Goal: Check status: Check status

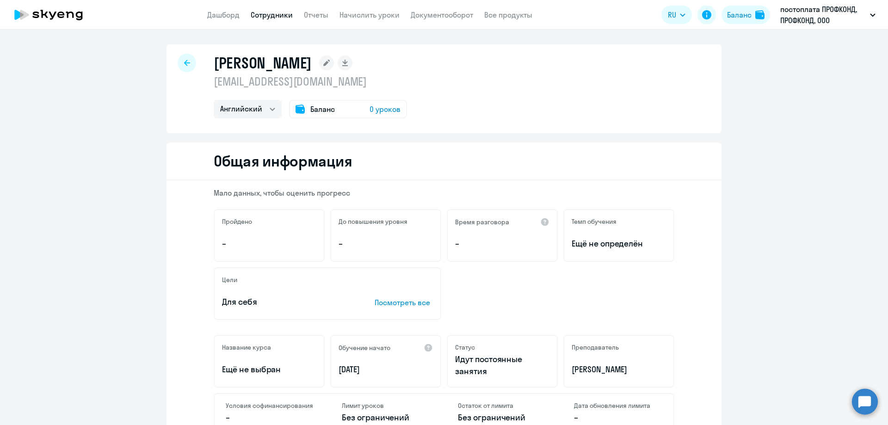
select select "english"
click at [229, 13] on link "Дашборд" at bounding box center [223, 14] width 32 height 9
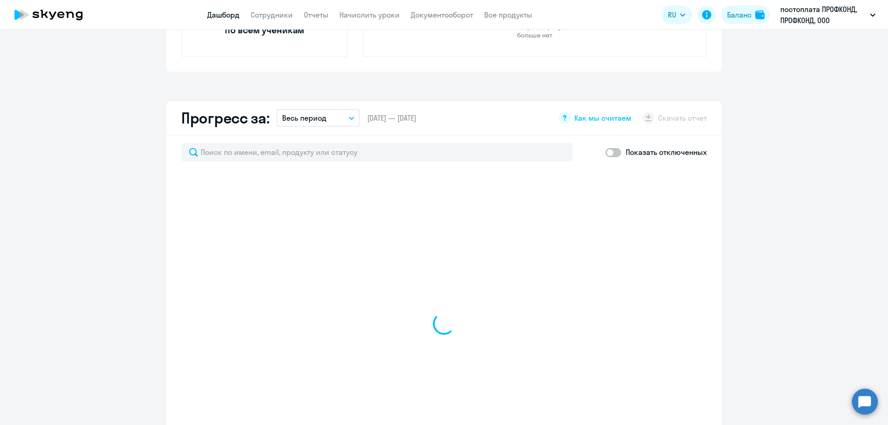
scroll to position [462, 0]
select select "30"
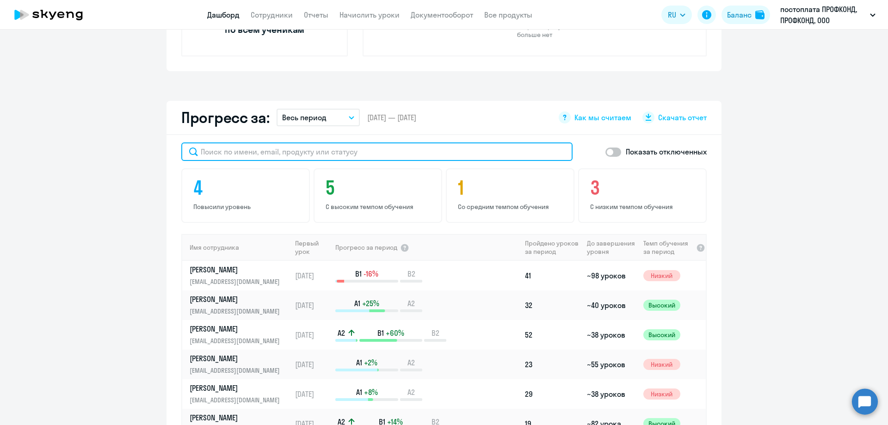
click at [224, 153] on input "text" at bounding box center [376, 151] width 391 height 18
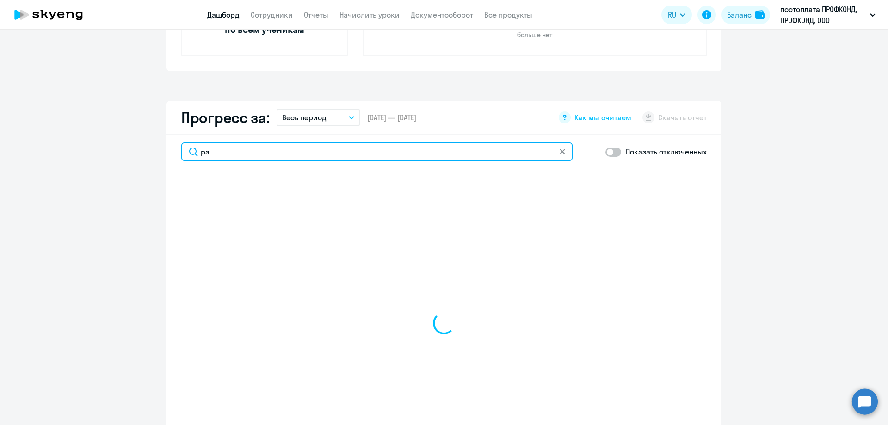
type input "рав"
select select "30"
type input "равцов"
select select "30"
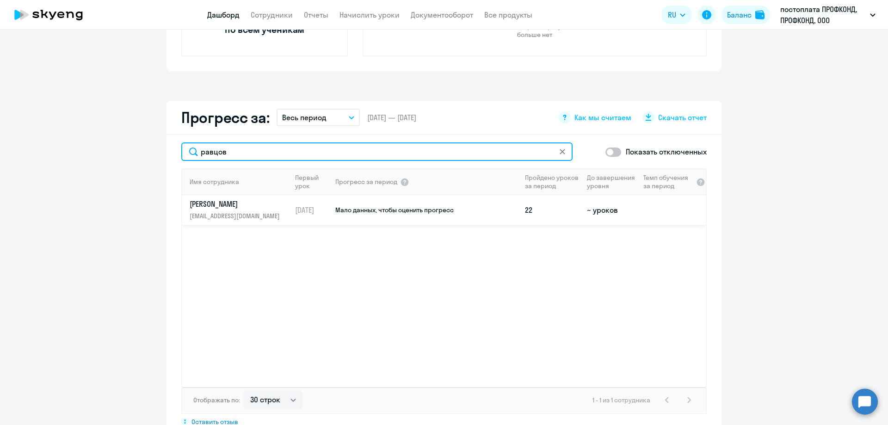
type input "равцов"
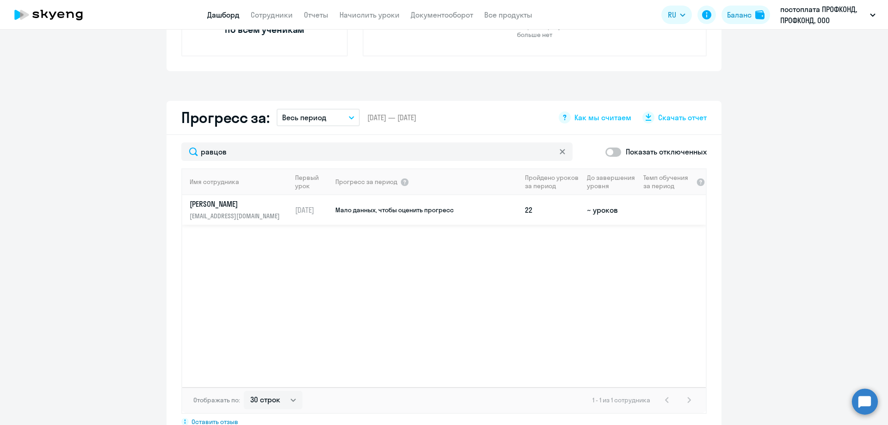
click at [224, 208] on p "[PERSON_NAME]" at bounding box center [237, 204] width 95 height 10
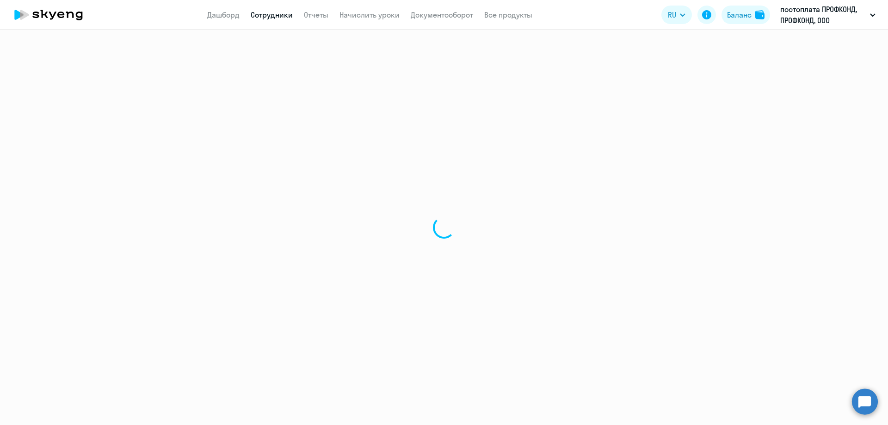
select select "english"
